Goal: Find specific fact: Find specific fact

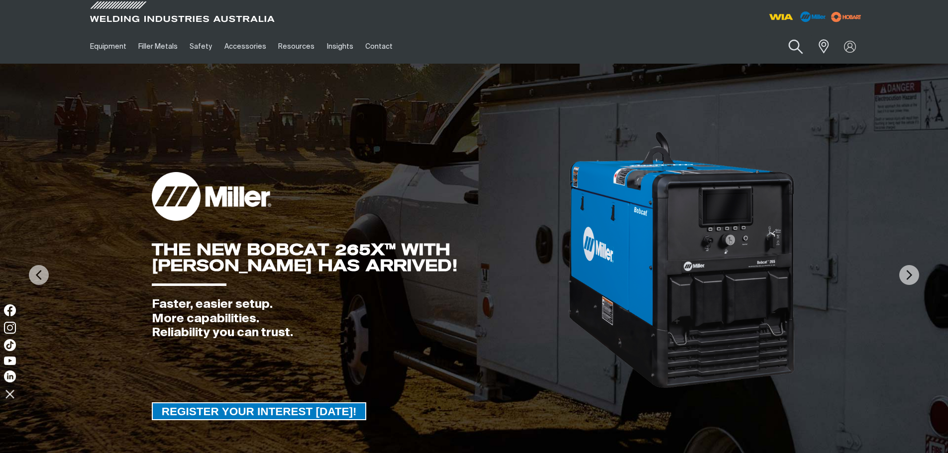
click at [793, 45] on button "Search products" at bounding box center [795, 47] width 40 height 28
click at [722, 49] on input "Search" at bounding box center [734, 46] width 153 height 22
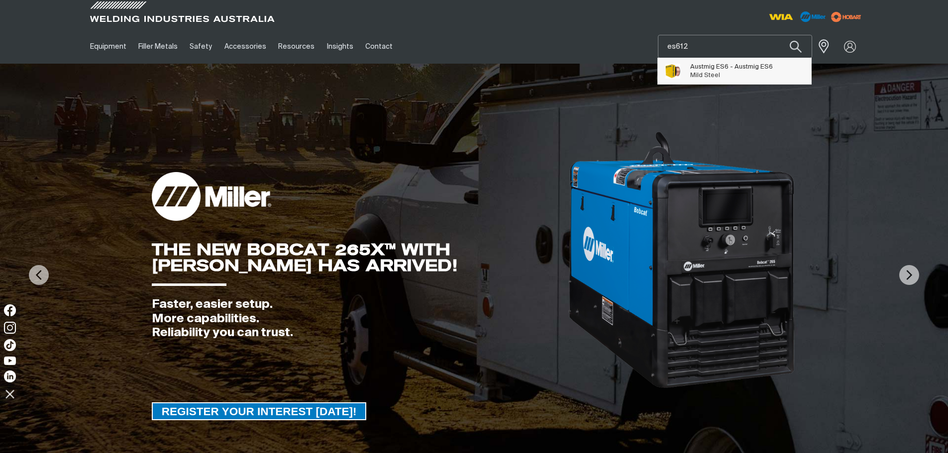
type input "es612"
click at [728, 79] on span "Austmig ES6 - Austmig ES6 Mild Steel" at bounding box center [731, 71] width 83 height 20
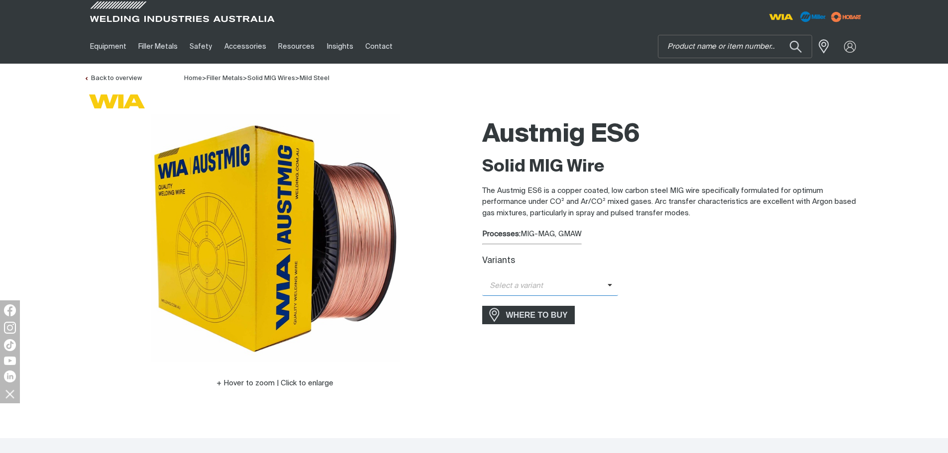
click at [597, 284] on span "Select a variant" at bounding box center [544, 286] width 125 height 11
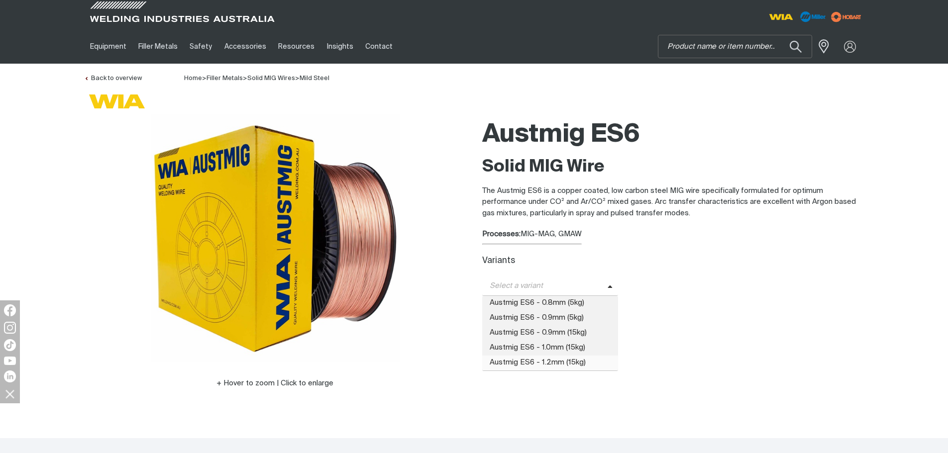
click at [594, 357] on span "Austmig ES6 - 1.2mm (15kg)" at bounding box center [550, 363] width 136 height 15
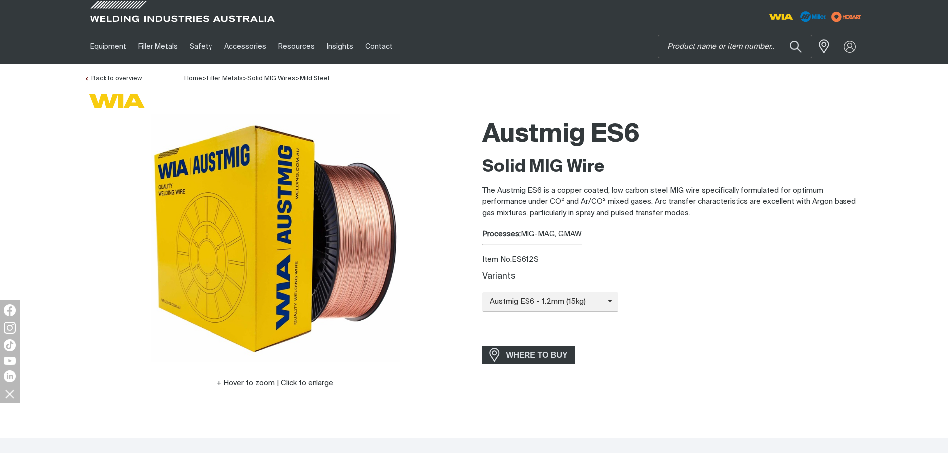
click at [527, 256] on div "Item No. ES612S" at bounding box center [673, 259] width 382 height 11
copy div "ES612S"
